Goal: Entertainment & Leisure: Browse casually

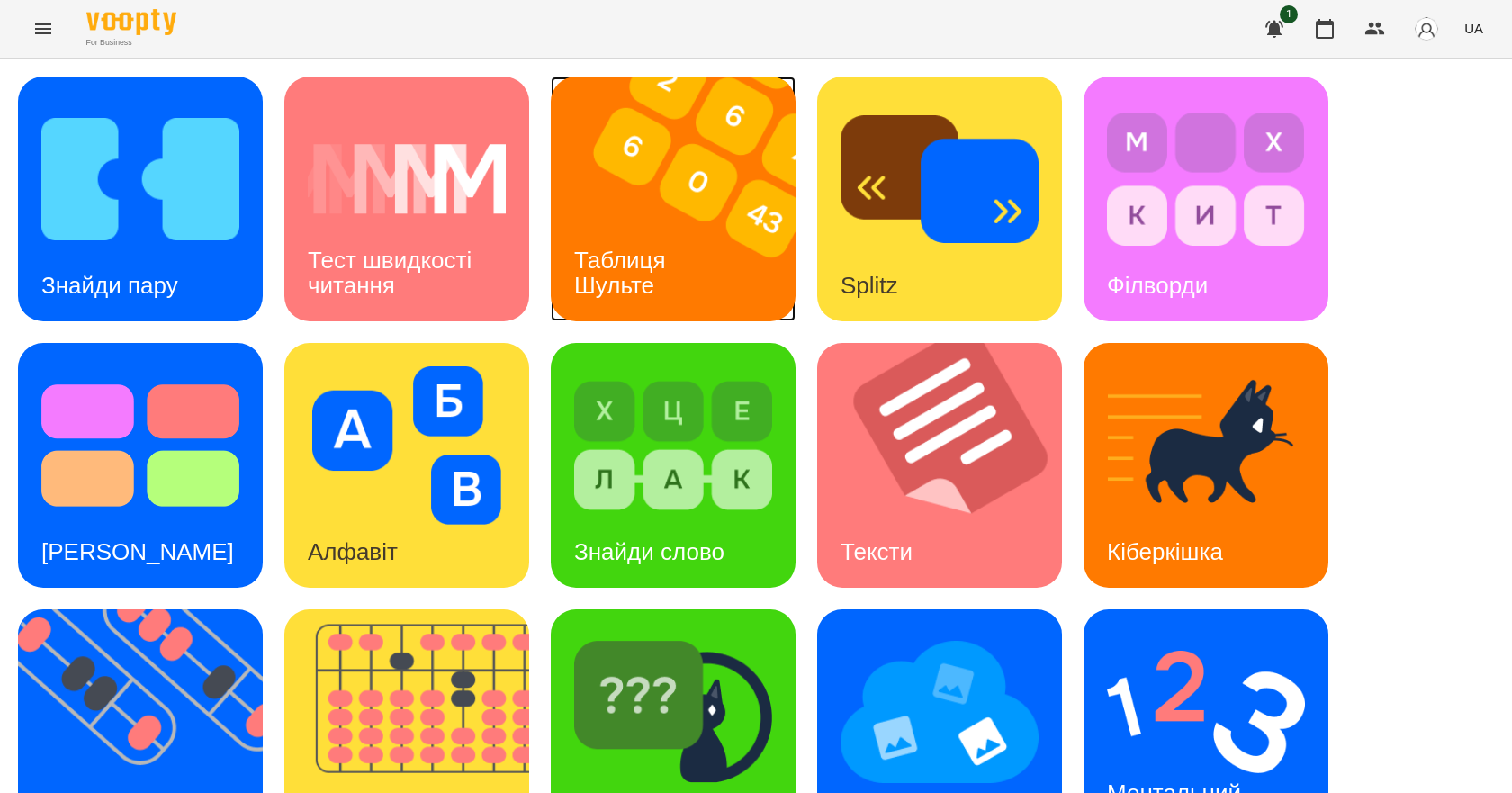
click at [701, 204] on img at bounding box center [684, 199] width 267 height 244
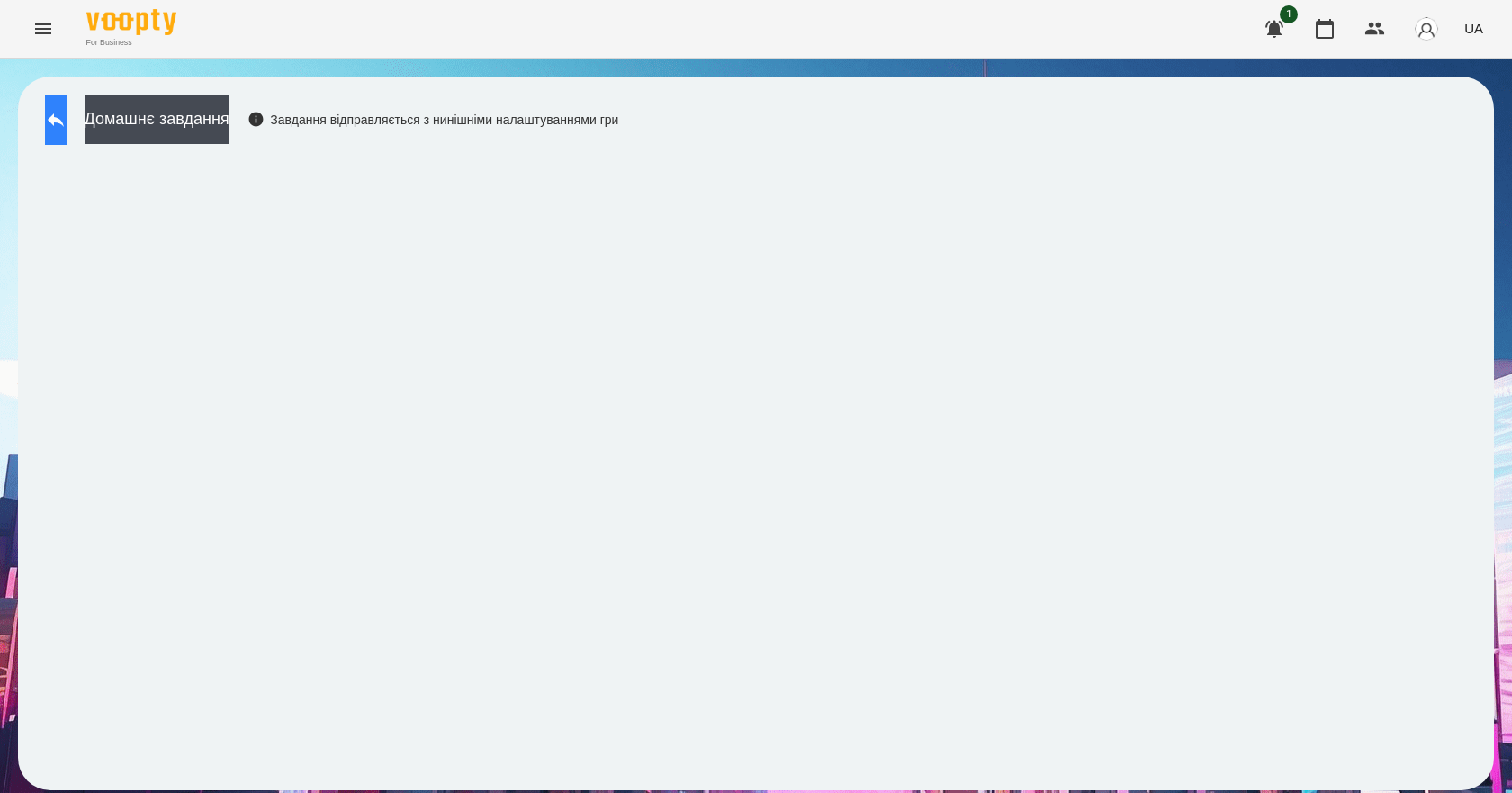
click at [67, 136] on button at bounding box center [56, 119] width 22 height 51
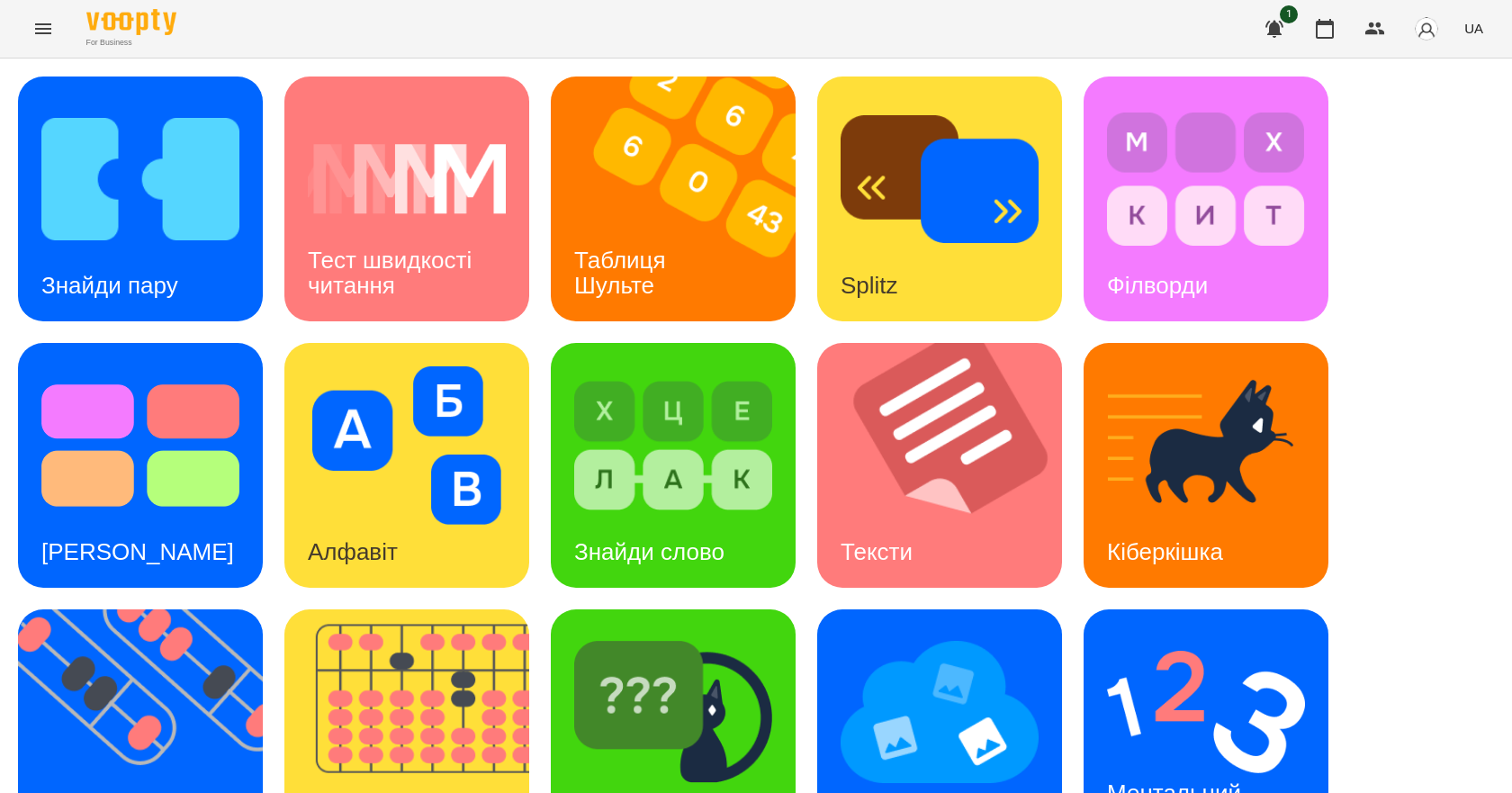
scroll to position [346, 0]
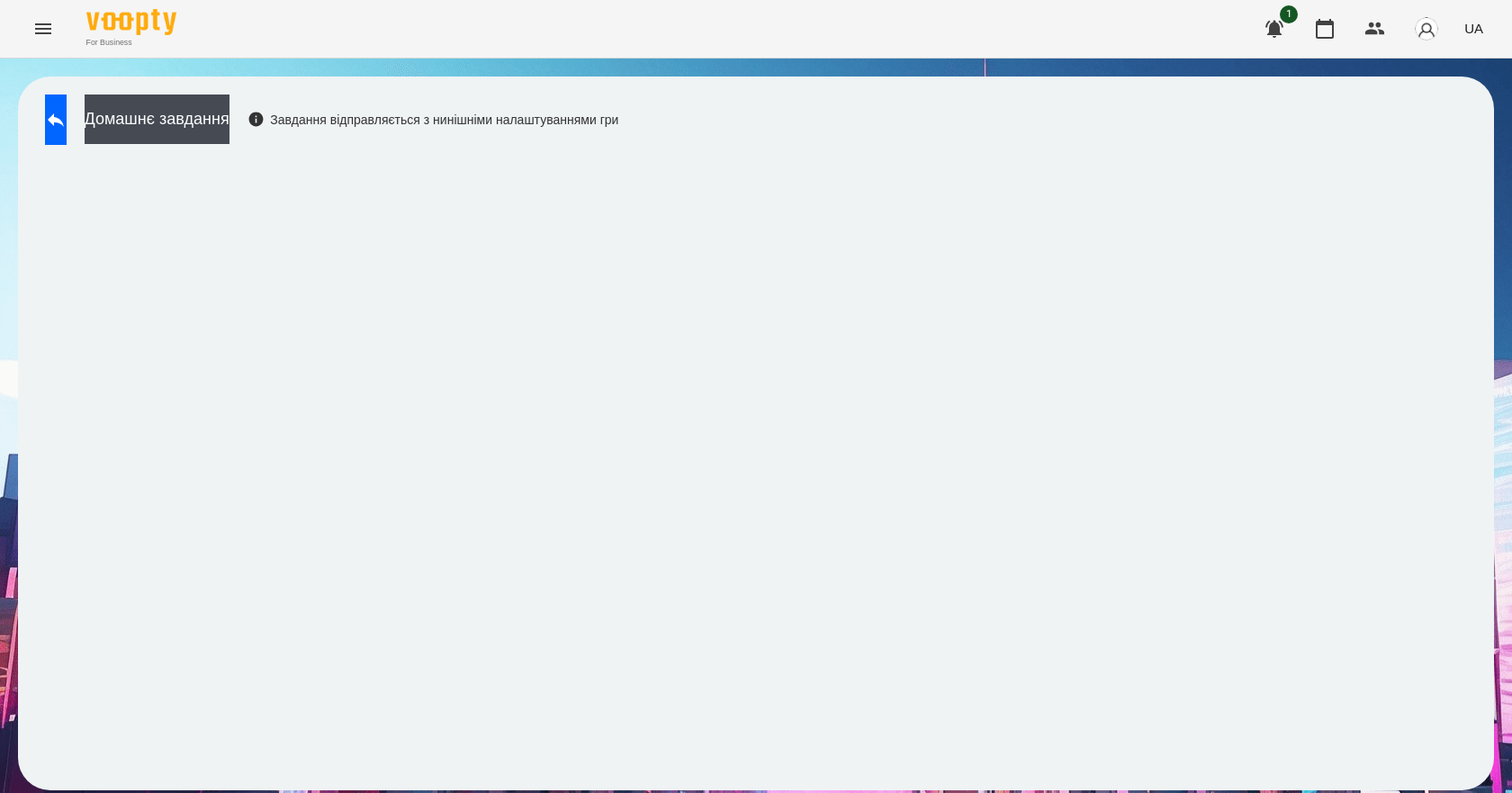
click at [1481, 29] on span "UA" at bounding box center [1473, 28] width 19 height 19
click at [1455, 76] on div "English" at bounding box center [1440, 69] width 91 height 33
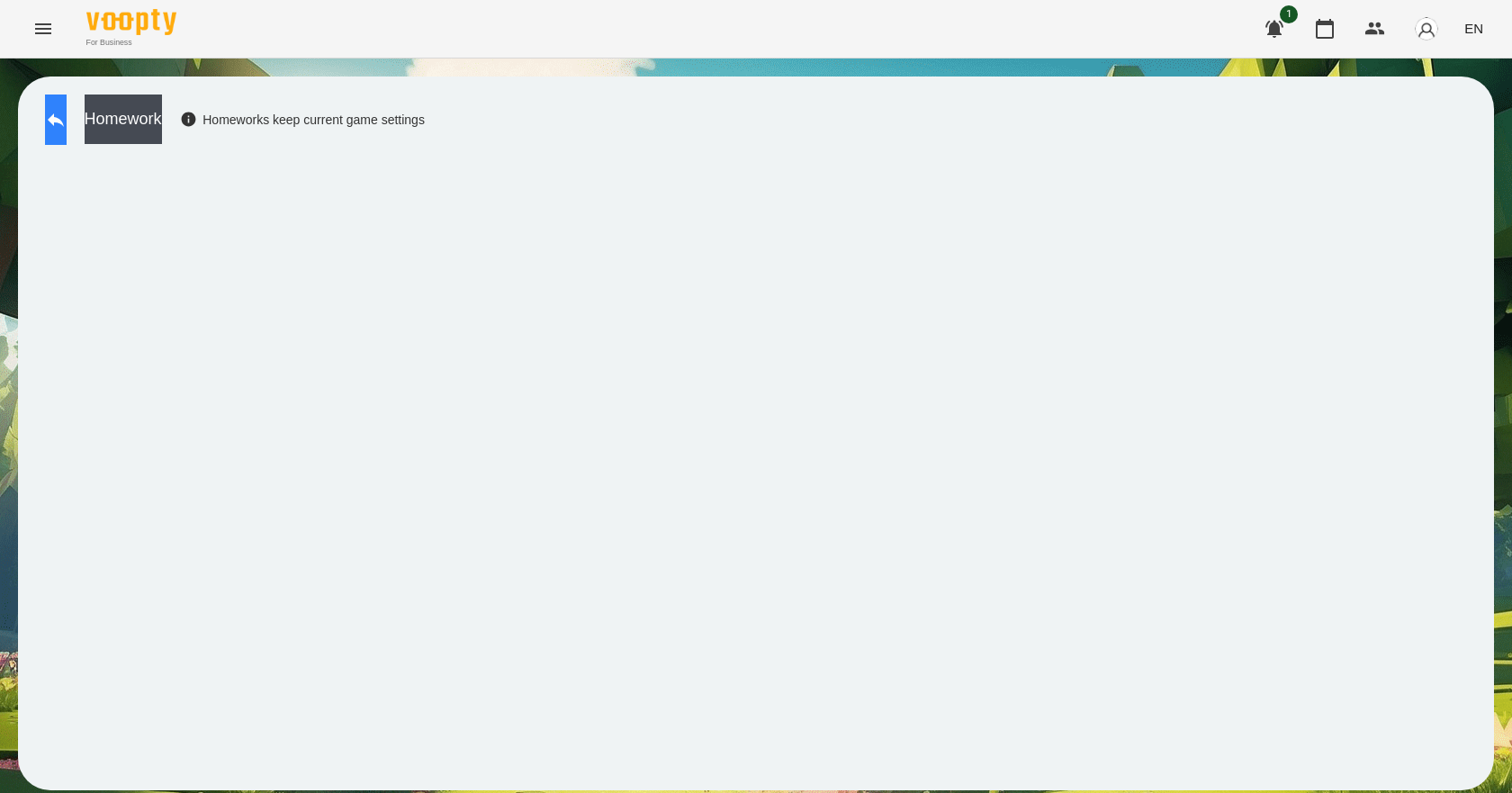
click at [64, 123] on icon at bounding box center [56, 120] width 16 height 14
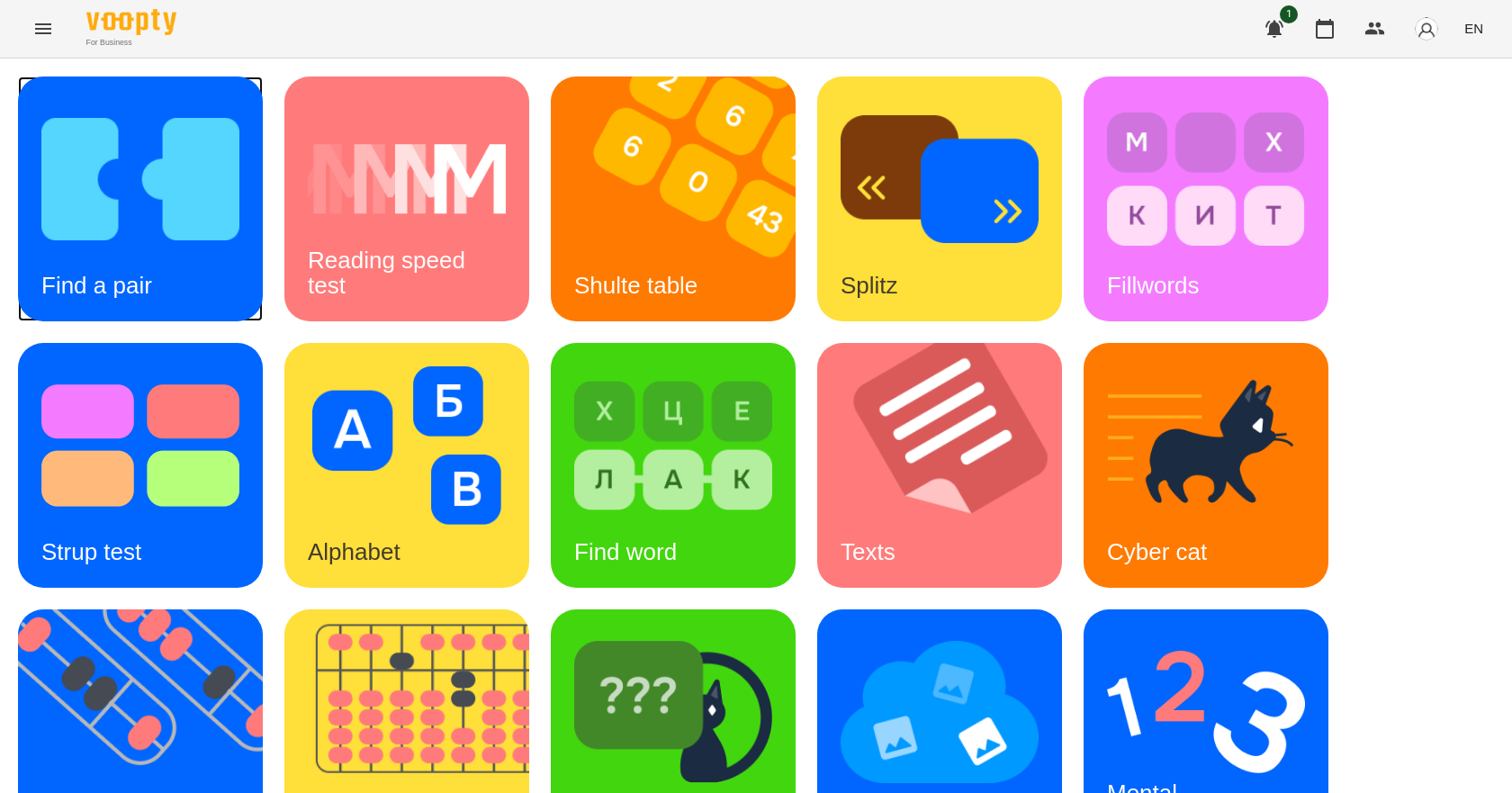
click at [179, 209] on img at bounding box center [140, 179] width 198 height 158
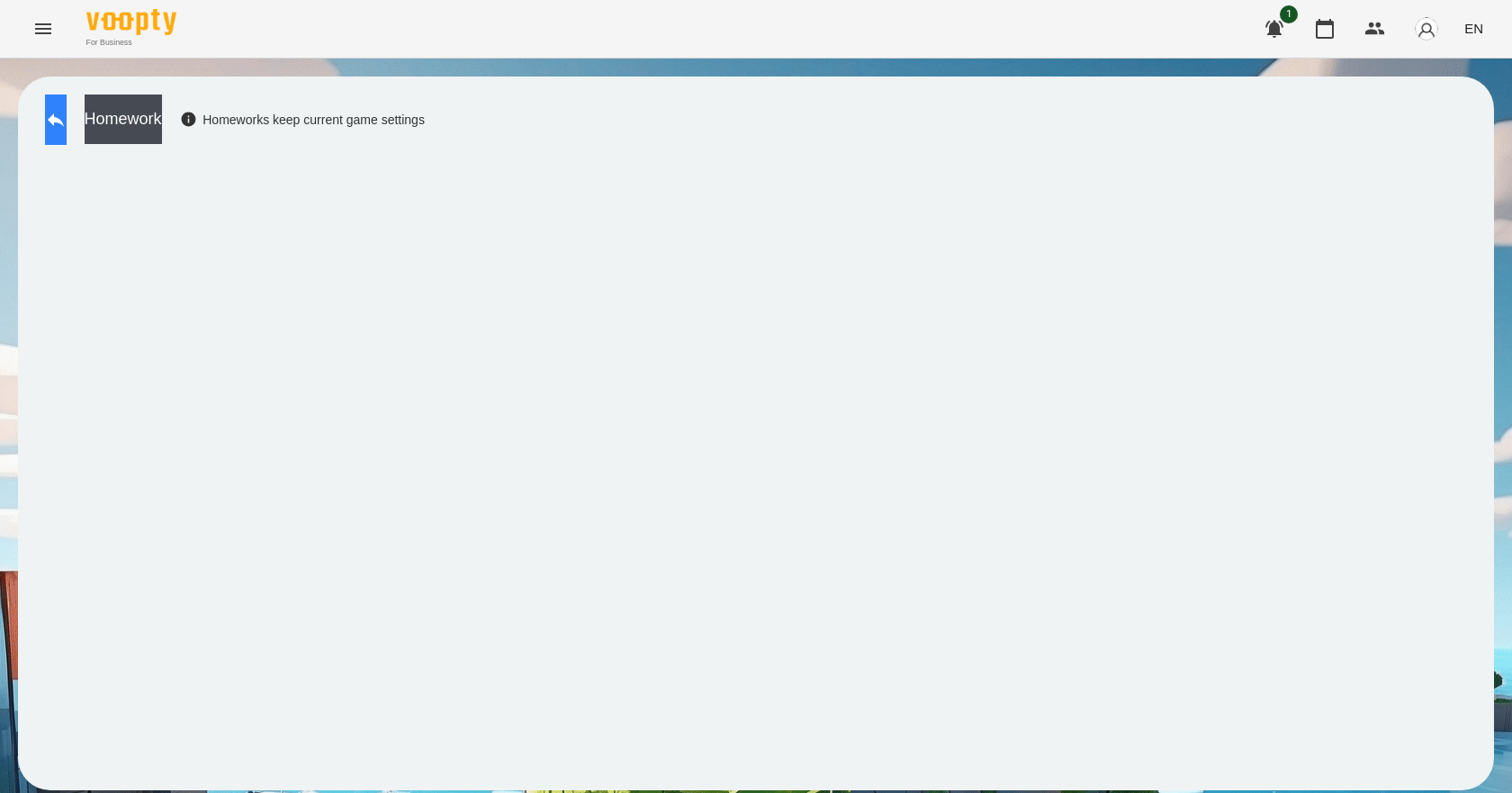
click at [67, 107] on button at bounding box center [56, 119] width 22 height 51
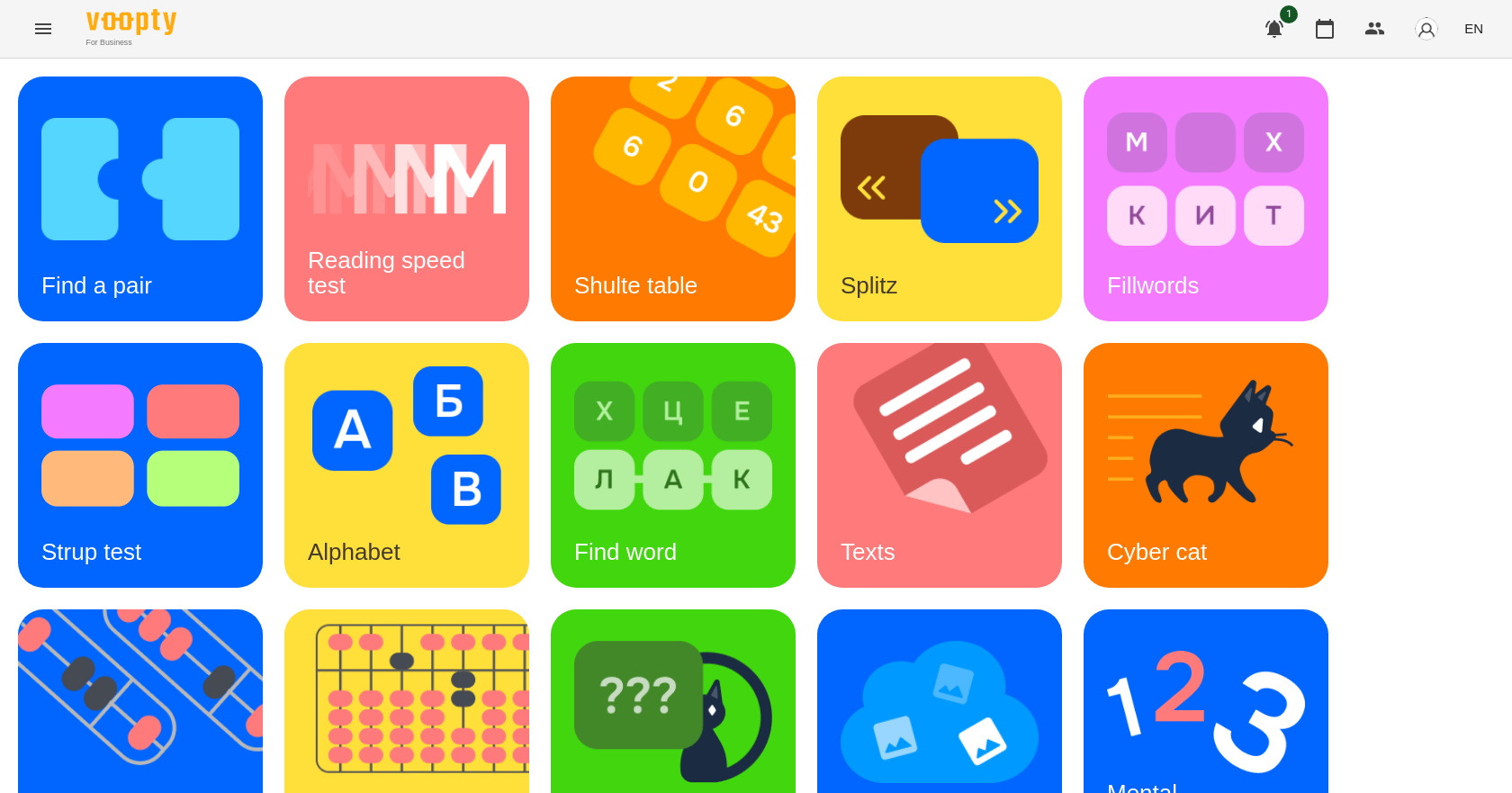
scroll to position [346, 0]
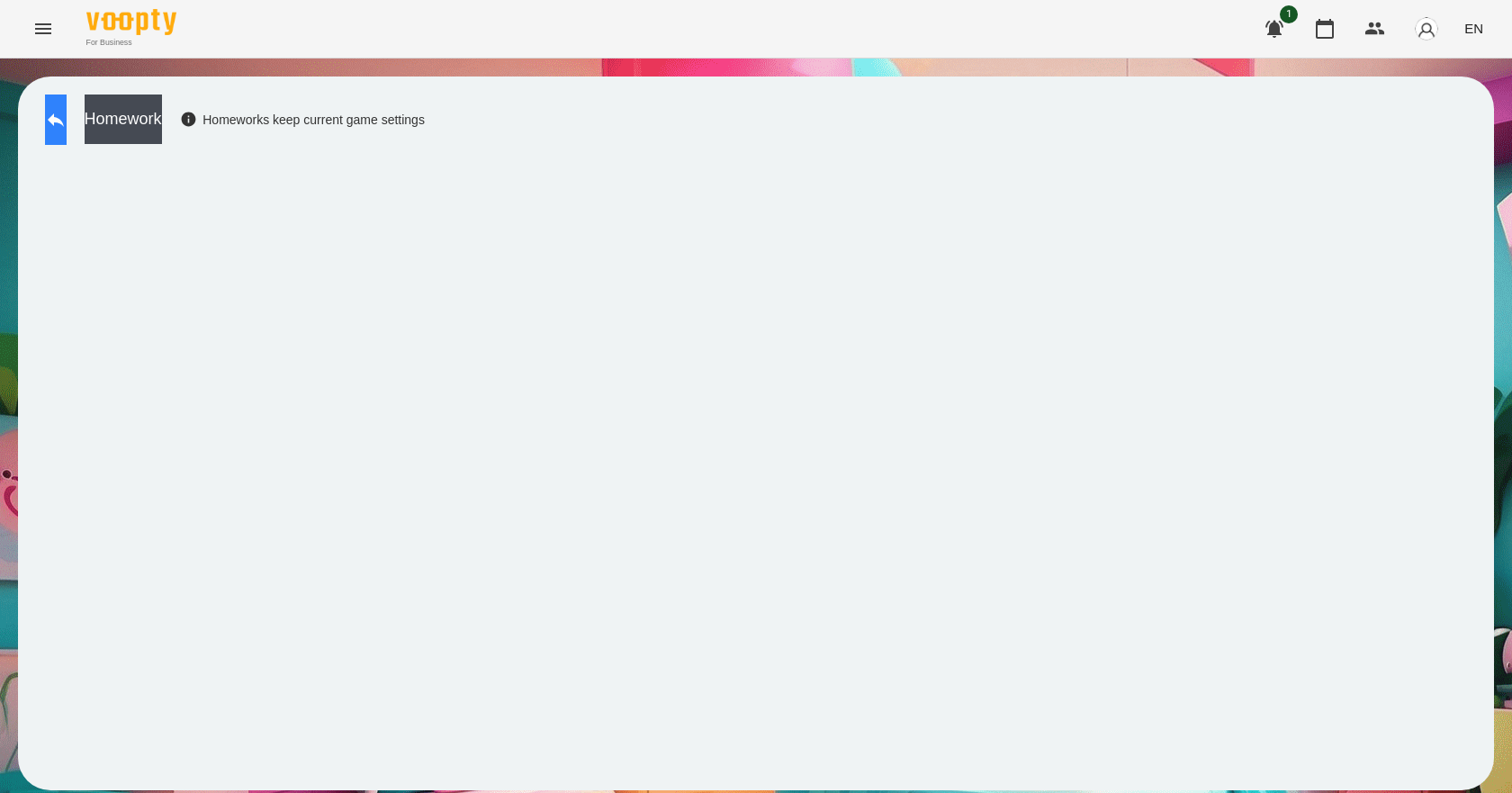
click at [54, 125] on button at bounding box center [56, 119] width 22 height 51
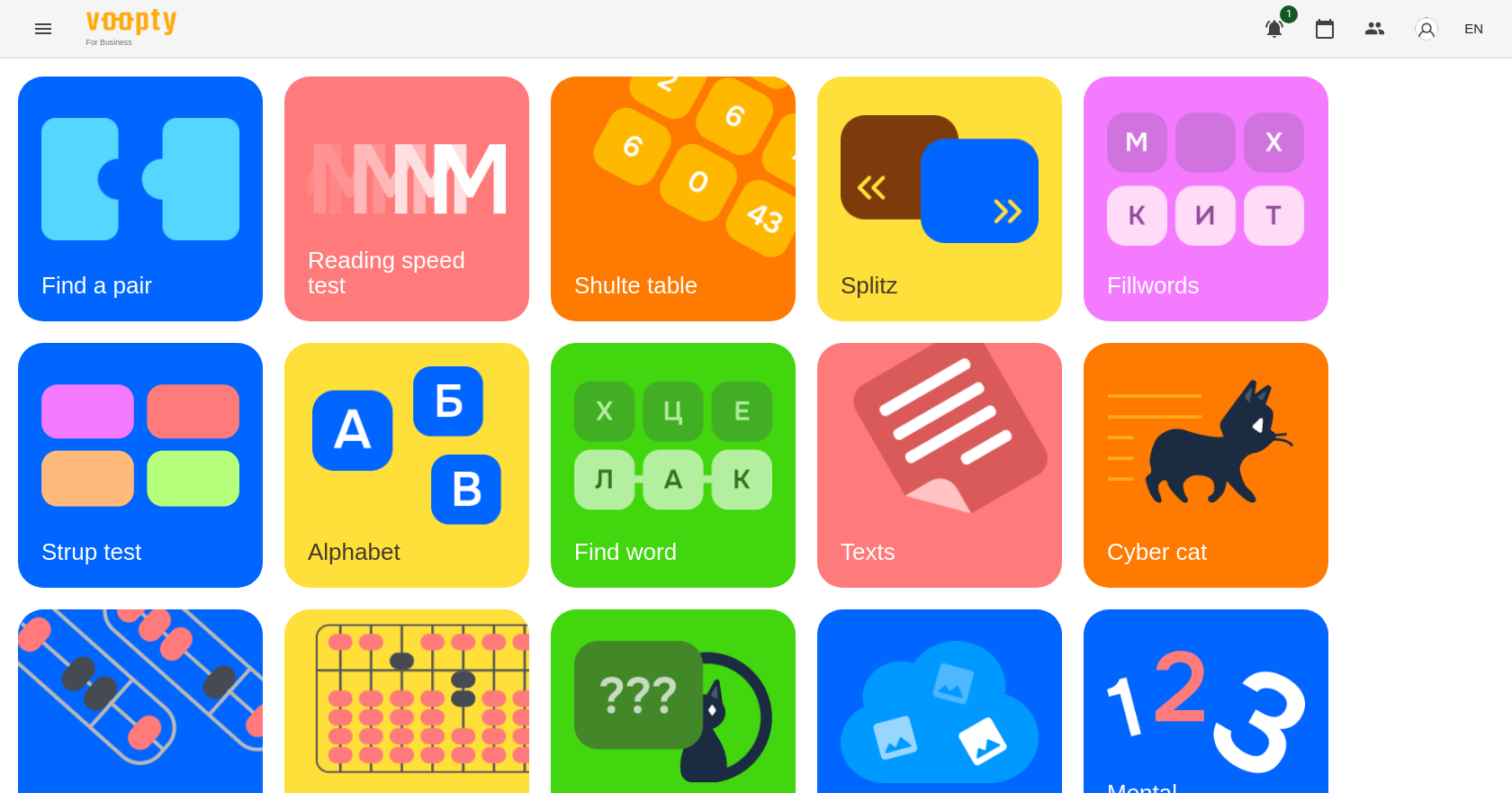
scroll to position [346, 0]
click at [1111, 780] on h3 "Mental counting" at bounding box center [1151, 806] width 88 height 52
